Goal: Transaction & Acquisition: Purchase product/service

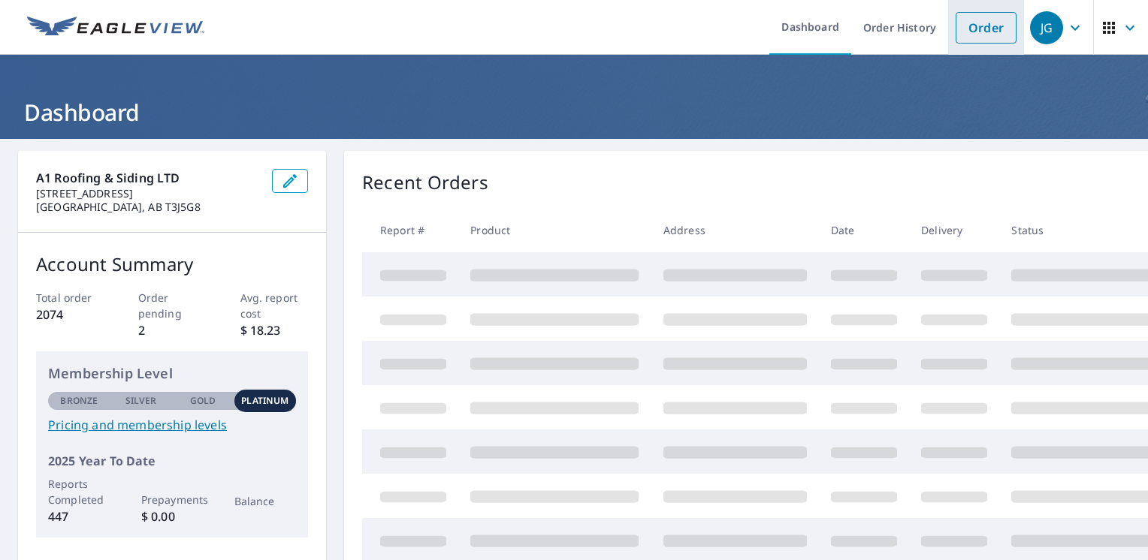
click at [1001, 26] on link "Order" at bounding box center [986, 28] width 61 height 32
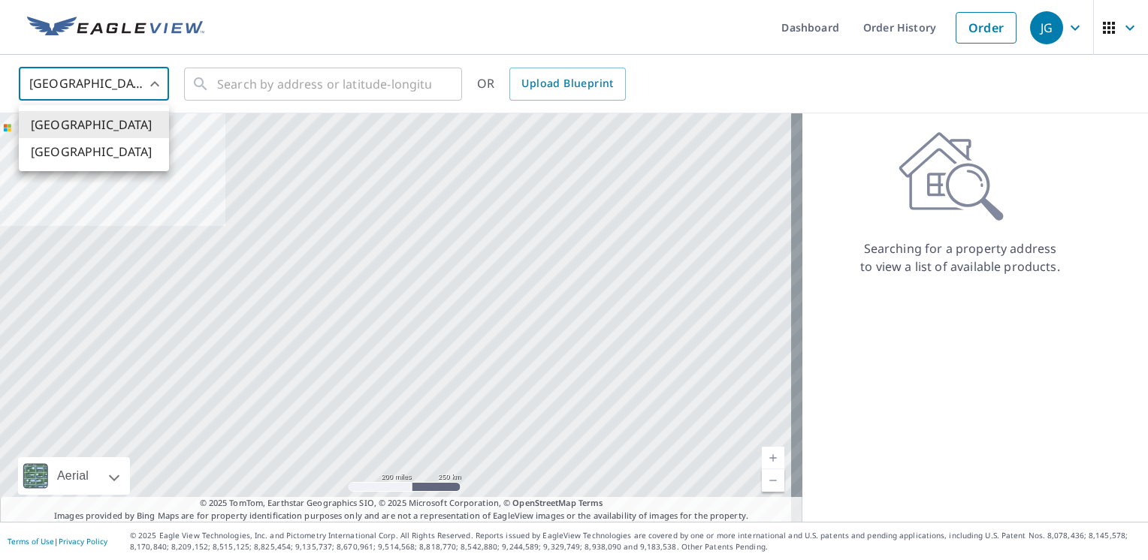
click at [111, 73] on body "JG JG Dashboard Order History Order JG United States US ​ ​ OR Upload Blueprint…" at bounding box center [574, 280] width 1148 height 560
click at [91, 146] on li "[GEOGRAPHIC_DATA]" at bounding box center [94, 151] width 150 height 27
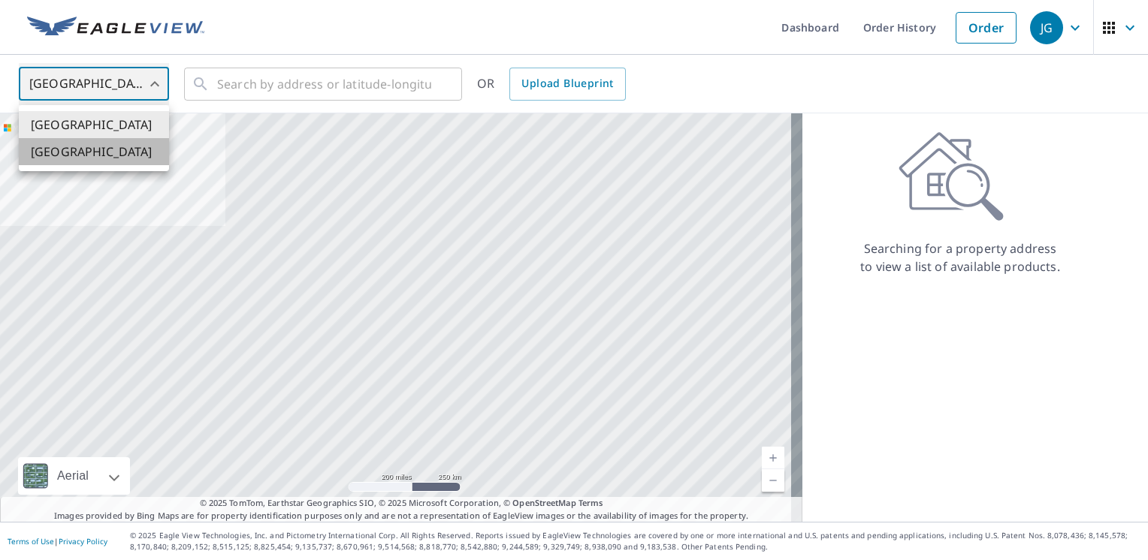
type input "CA"
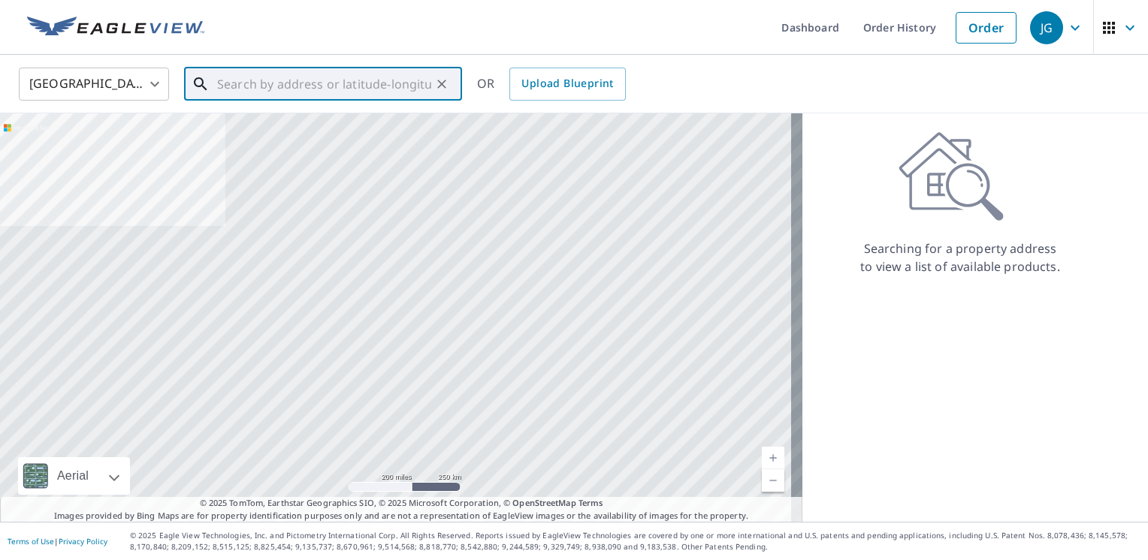
click at [253, 74] on input "text" at bounding box center [324, 84] width 214 height 42
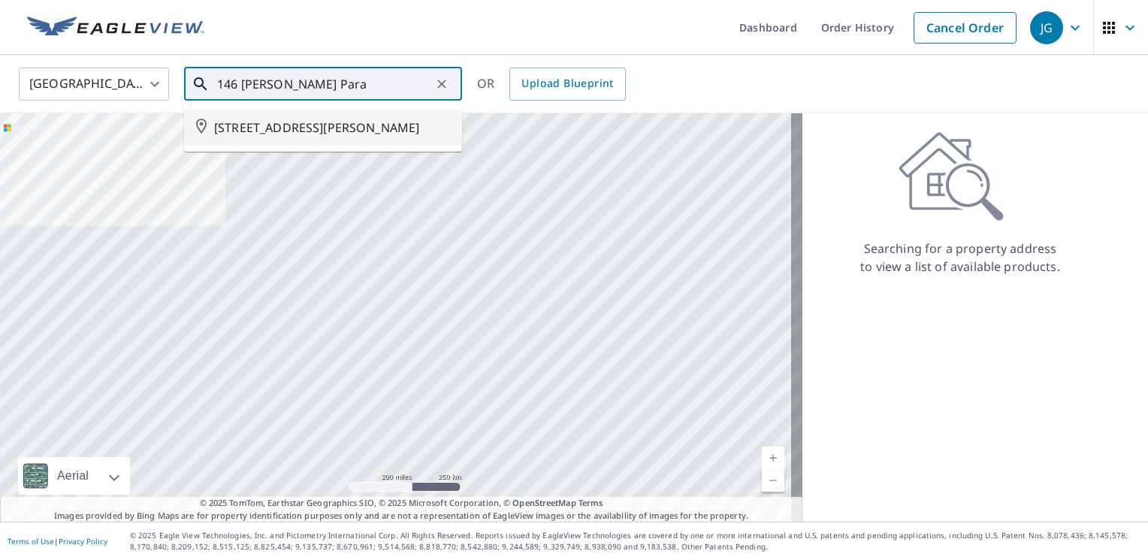
click at [357, 113] on li "[STREET_ADDRESS][PERSON_NAME]" at bounding box center [323, 128] width 278 height 36
type input "[STREET_ADDRESS][PERSON_NAME]"
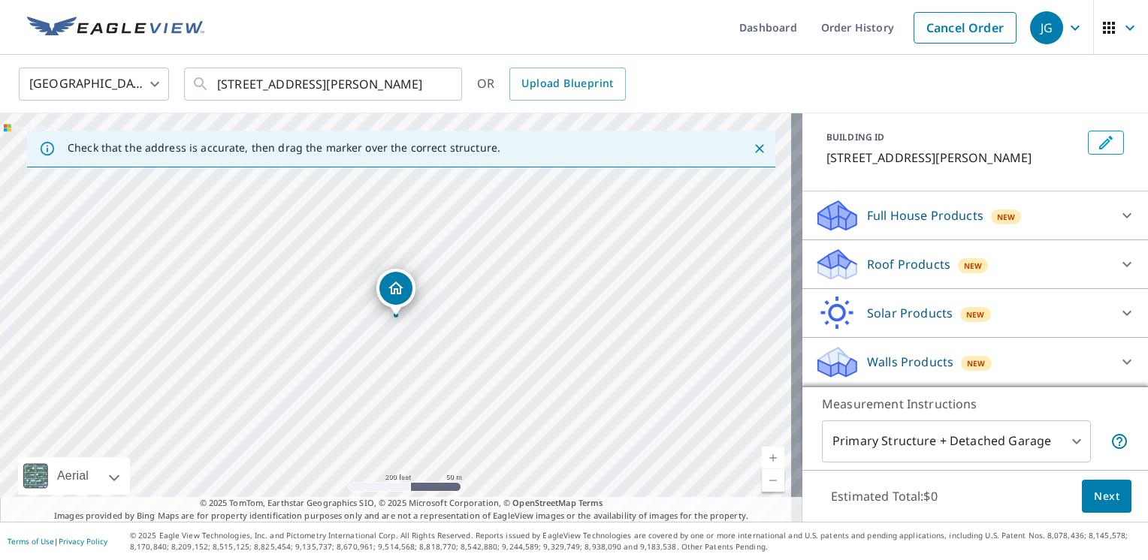
scroll to position [94, 0]
click at [887, 261] on p "Roof Products" at bounding box center [908, 264] width 83 height 18
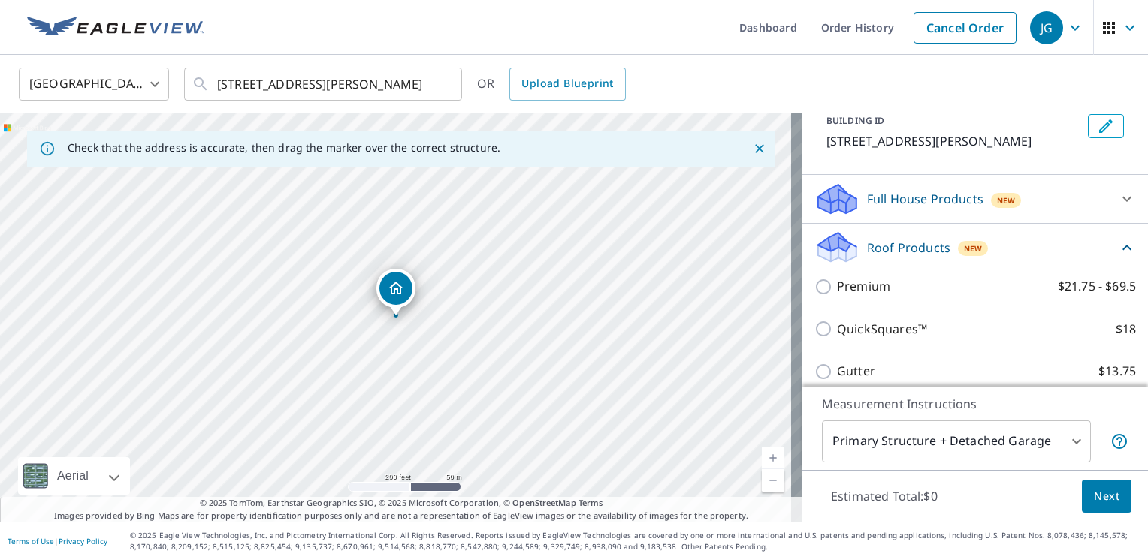
scroll to position [209, 0]
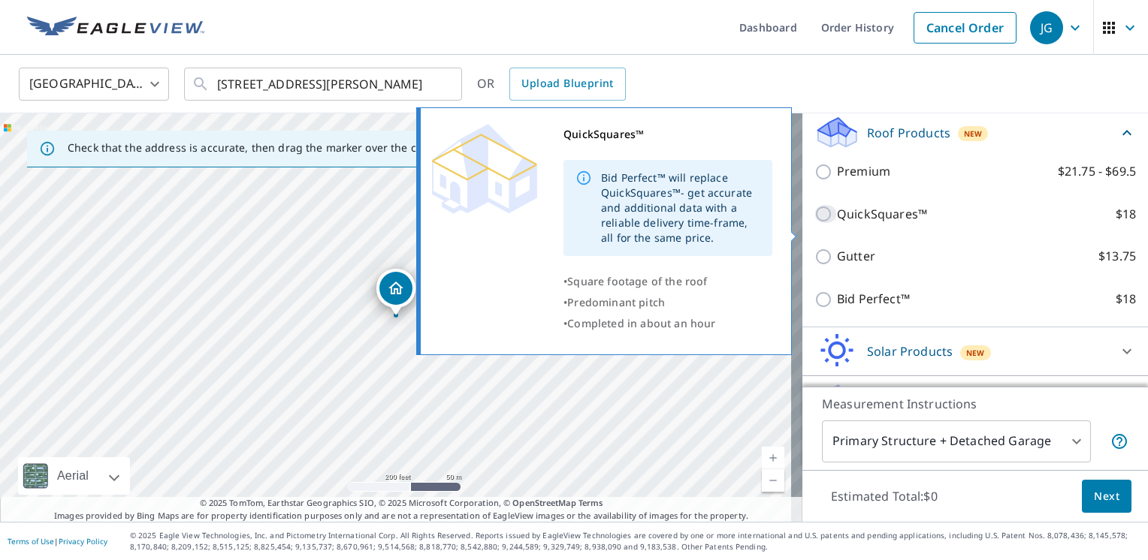
click at [814, 223] on input "QuickSquares™ $18" at bounding box center [825, 214] width 23 height 18
checkbox input "true"
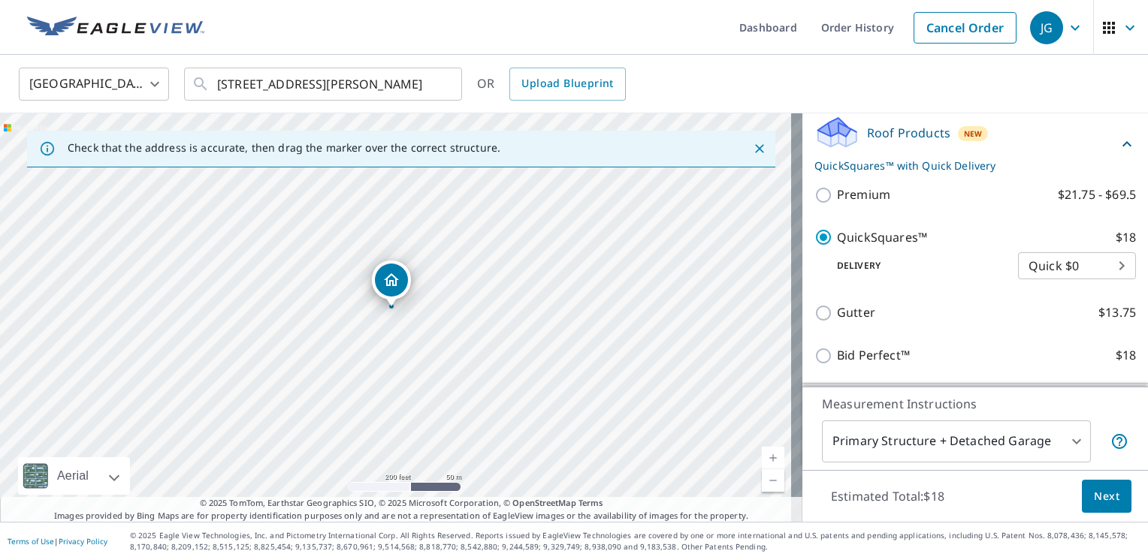
drag, startPoint x: 395, startPoint y: 288, endPoint x: 391, endPoint y: 279, distance: 10.1
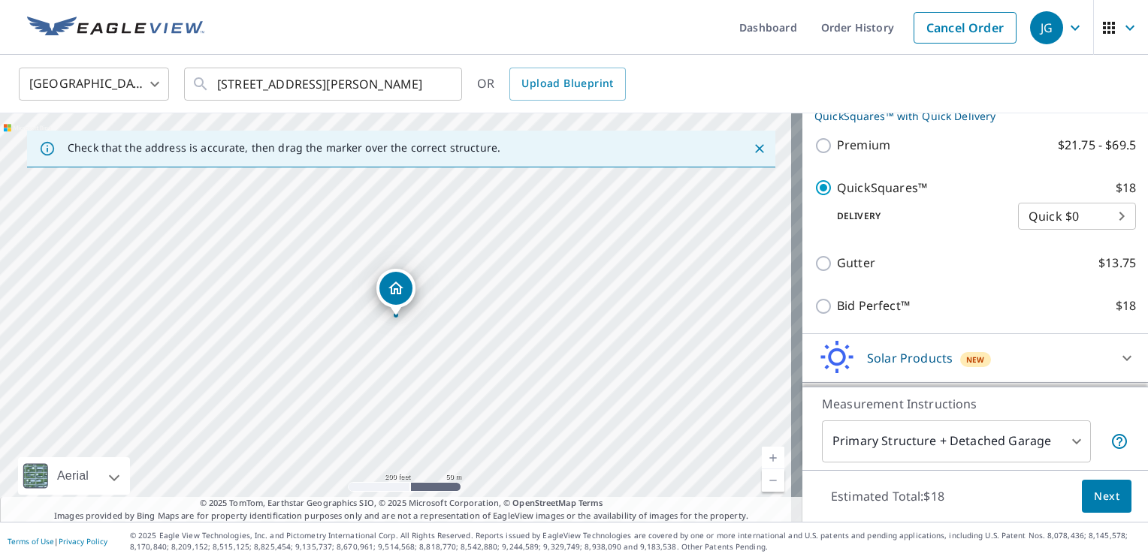
scroll to position [259, 0]
click at [1094, 491] on span "Next" at bounding box center [1107, 497] width 26 height 19
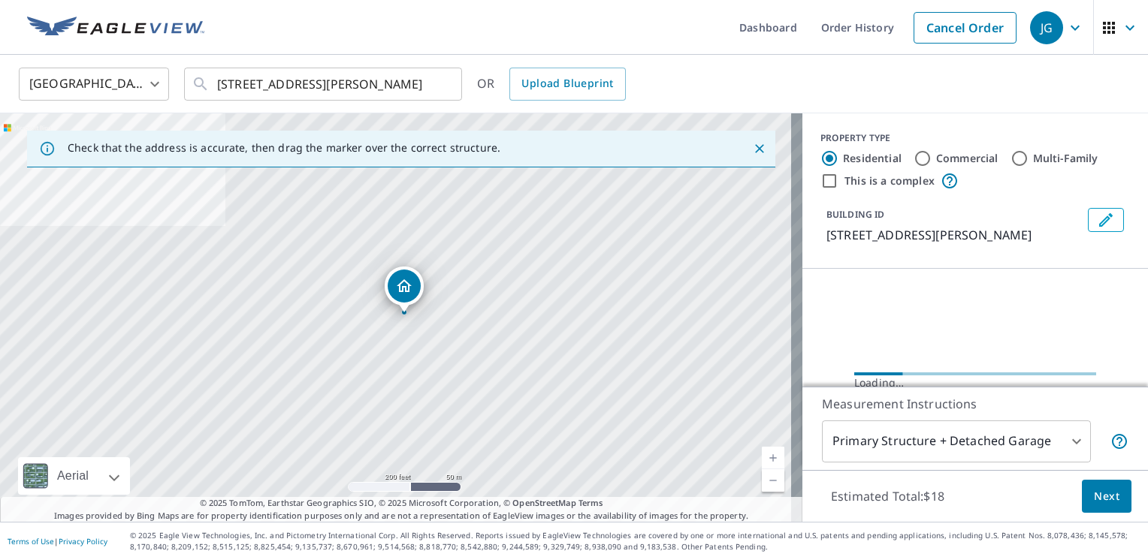
drag, startPoint x: 406, startPoint y: 292, endPoint x: 413, endPoint y: 289, distance: 8.1
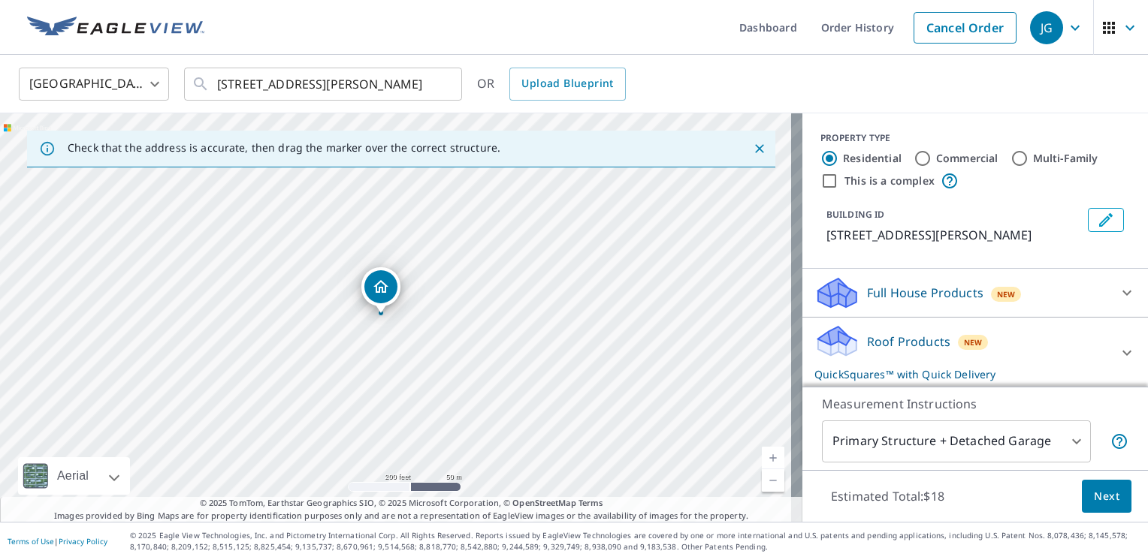
drag, startPoint x: 395, startPoint y: 282, endPoint x: 380, endPoint y: 279, distance: 15.2
drag, startPoint x: 392, startPoint y: 287, endPoint x: 402, endPoint y: 291, distance: 10.5
click at [402, 291] on icon "Dropped pin, building 1, Residential property, 144 LIVINGSTON PARADE NE CALGARY…" at bounding box center [396, 288] width 18 height 18
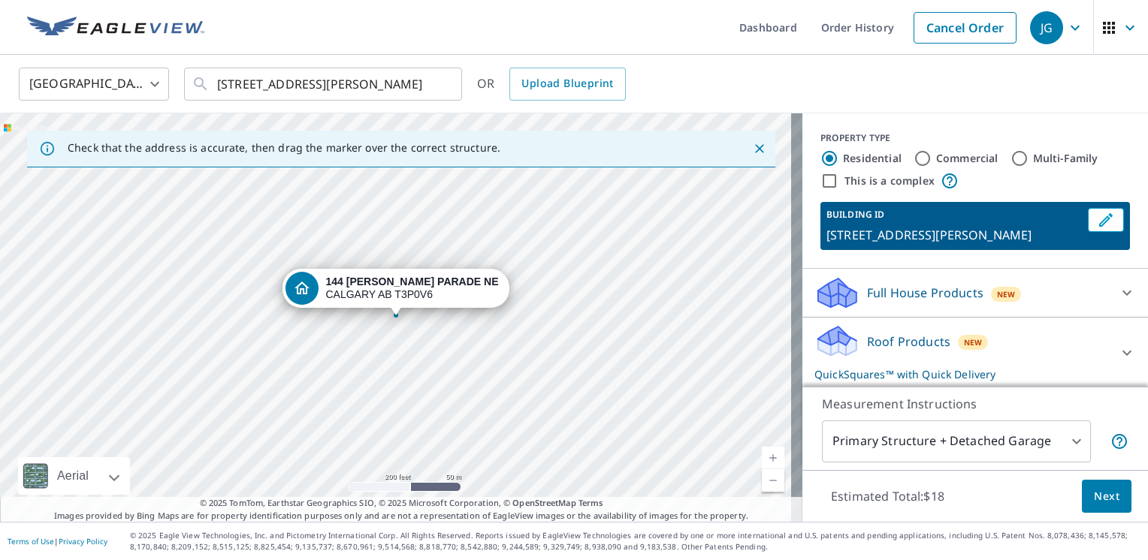
scroll to position [77, 0]
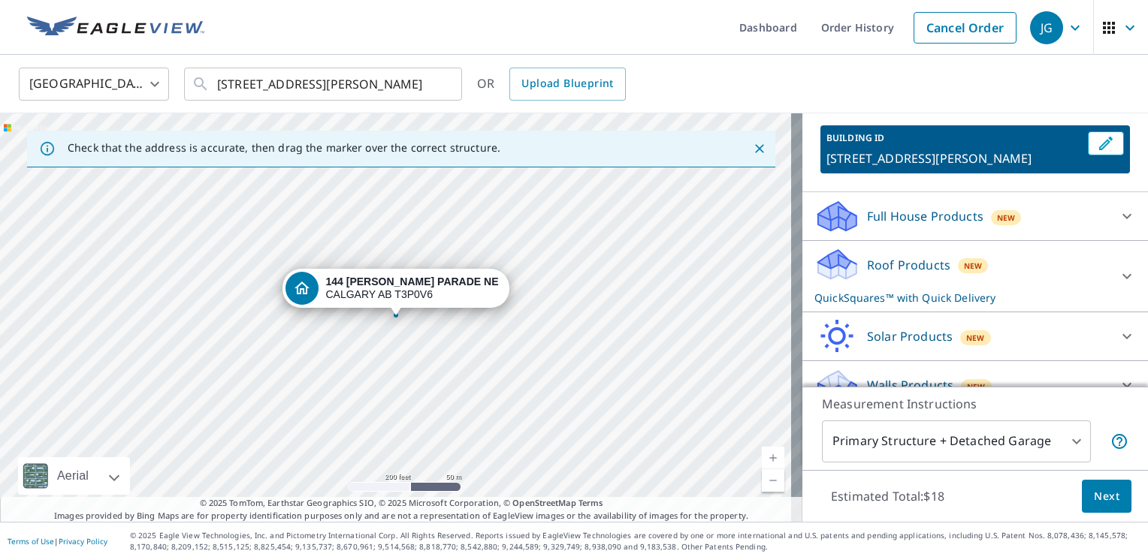
click at [996, 280] on div "Roof Products New QuickSquares™ with Quick Delivery" at bounding box center [961, 276] width 294 height 59
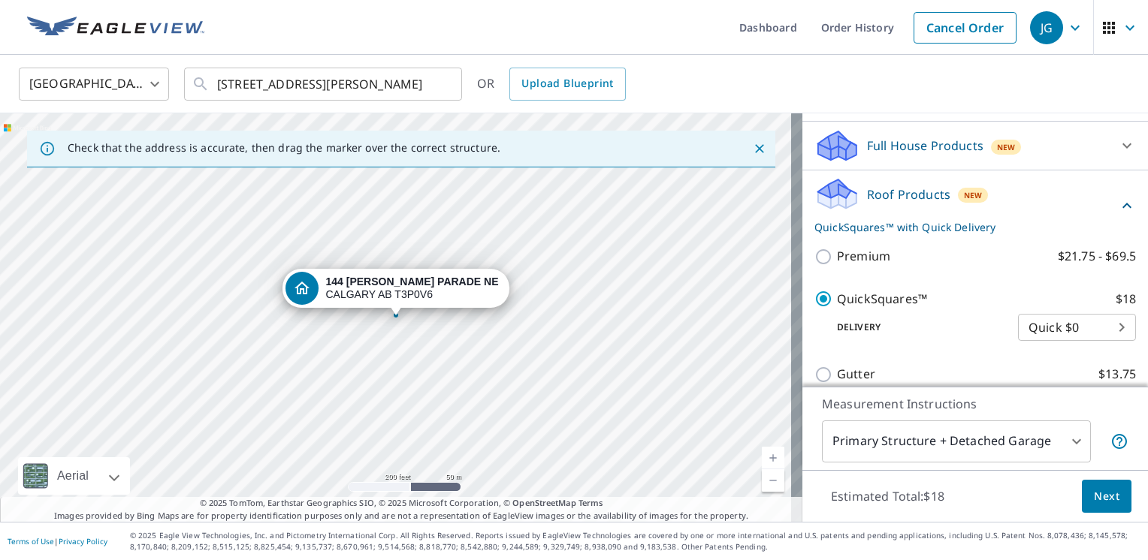
scroll to position [150, 0]
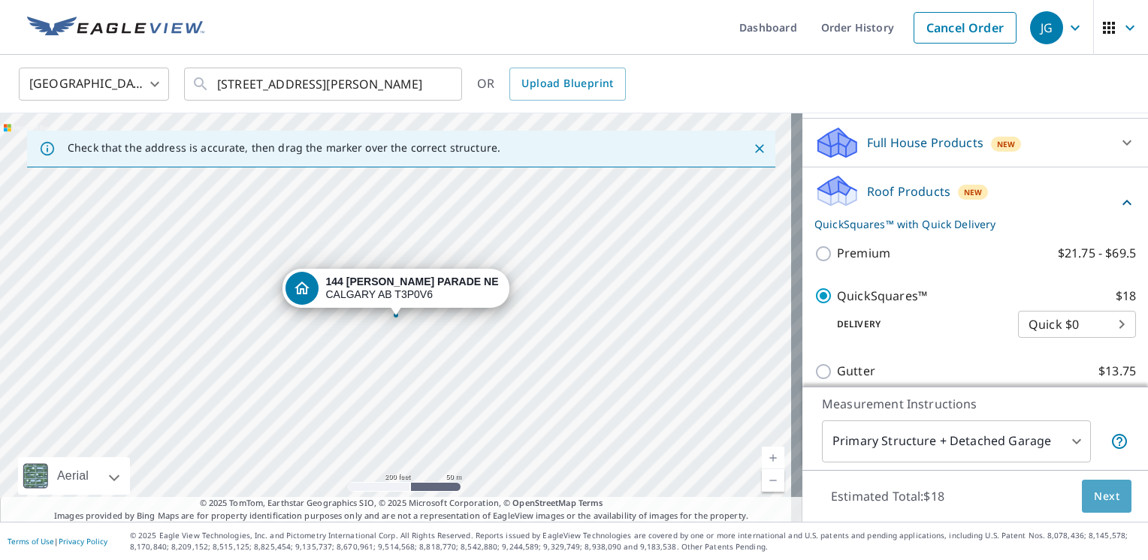
click at [1082, 491] on button "Next" at bounding box center [1107, 497] width 50 height 34
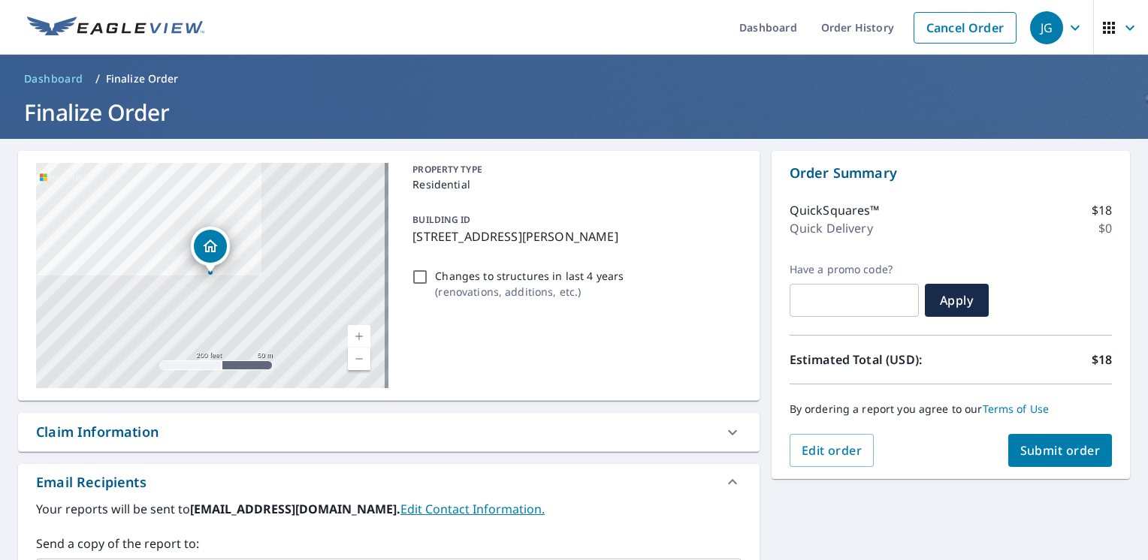
click at [1022, 445] on span "Submit order" at bounding box center [1060, 450] width 80 height 17
